Goal: Information Seeking & Learning: Learn about a topic

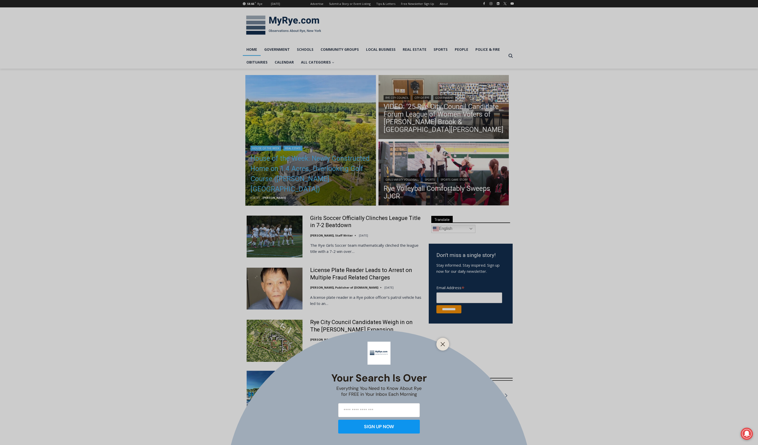
click at [328, 177] on div "Your Search is Over Everything You Need to Know About Rye for FREE in Your Inbo…" at bounding box center [379, 222] width 758 height 445
click at [325, 183] on div "Your Search is Over Everything You Need to Know About Rye for FREE in Your Inbo…" at bounding box center [379, 222] width 758 height 445
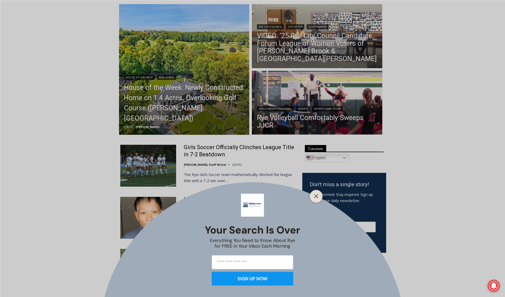
scroll to position [74, 0]
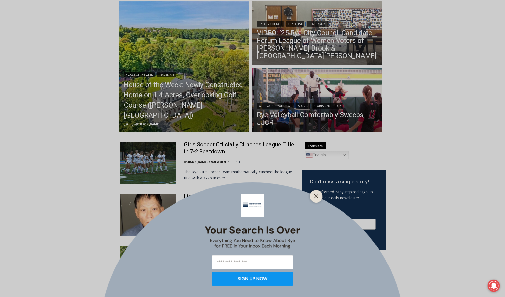
click at [202, 104] on div "Your Search is Over Everything You Need to Know About Rye for FREE in Your Inbo…" at bounding box center [252, 148] width 505 height 297
click at [315, 195] on icon "Close" at bounding box center [316, 196] width 5 height 5
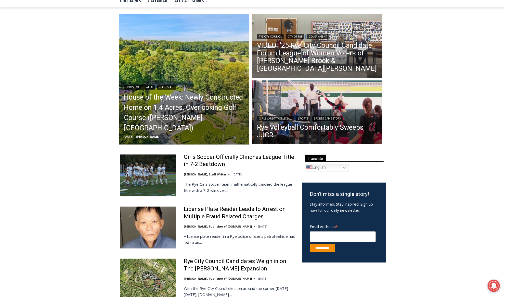
scroll to position [59, 0]
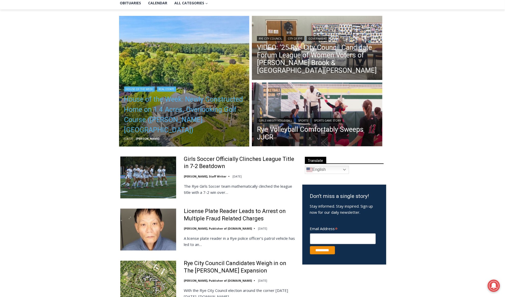
click at [224, 122] on link "House of the Week: Newly Constructed Home on 1.4 Acres, Overlooking Golf Course…" at bounding box center [184, 114] width 120 height 41
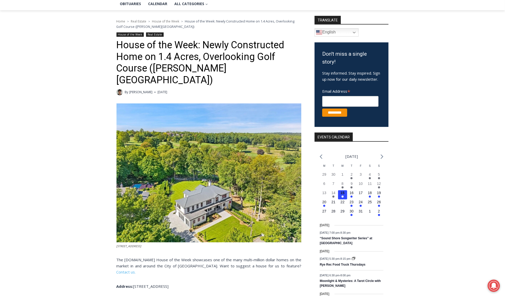
scroll to position [129, 0]
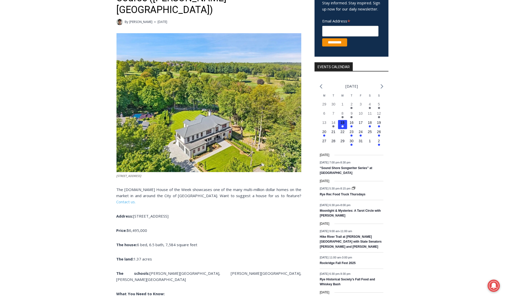
click at [204, 133] on img at bounding box center [209, 102] width 185 height 139
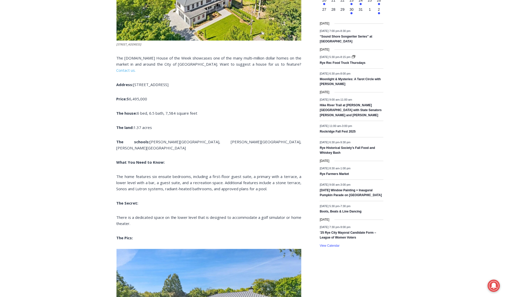
scroll to position [263, 0]
